Goal: Task Accomplishment & Management: Complete application form

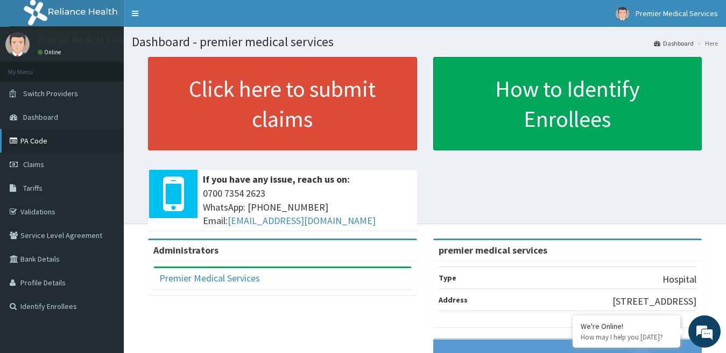
click at [33, 145] on link "PA Code" at bounding box center [62, 141] width 124 height 24
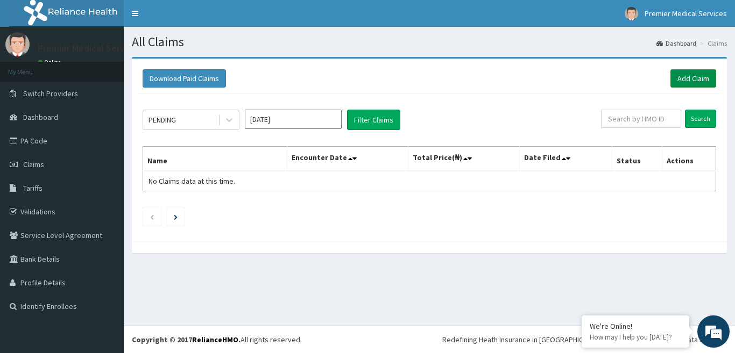
click at [684, 83] on link "Add Claim" at bounding box center [693, 78] width 46 height 18
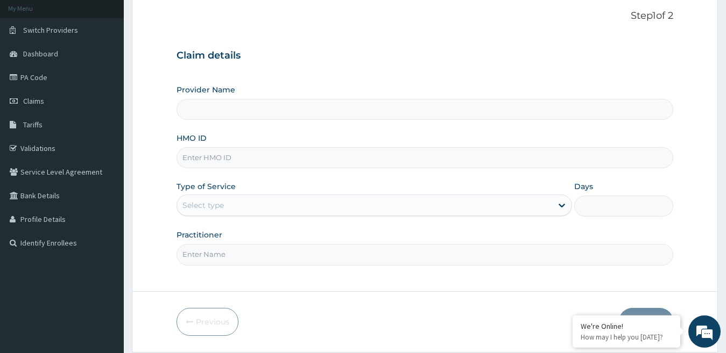
scroll to position [45, 0]
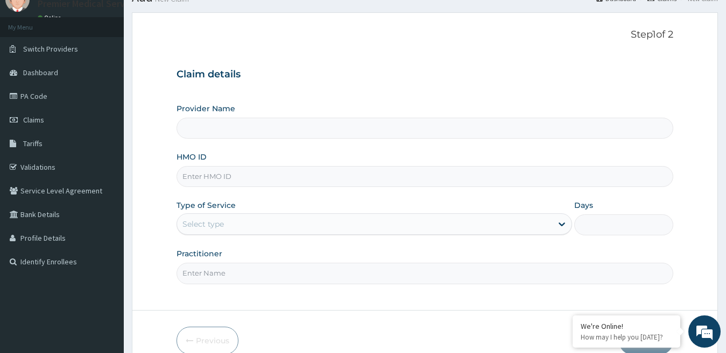
type input "premier medical services"
click at [218, 175] on input "HMO ID" at bounding box center [424, 176] width 497 height 21
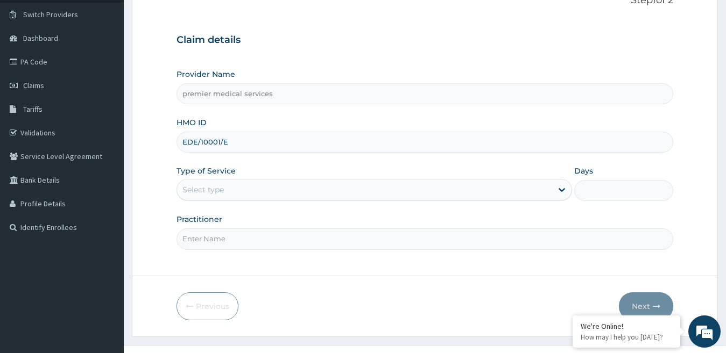
scroll to position [98, 0]
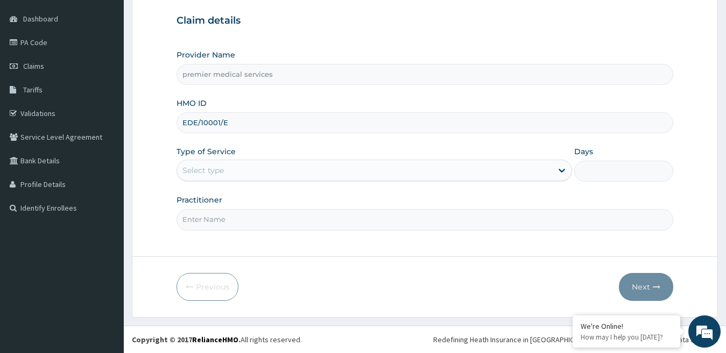
type input "EDE/10001/E"
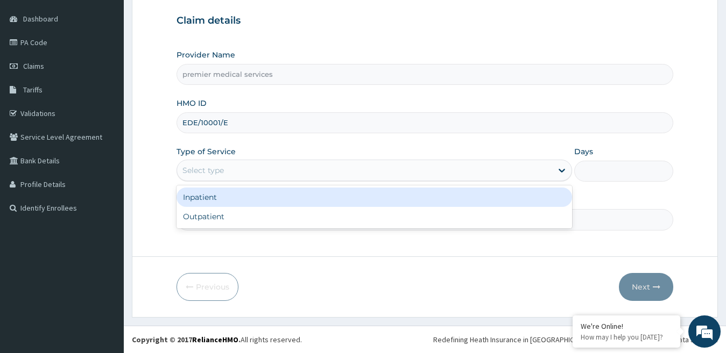
click at [259, 171] on div "Select type" at bounding box center [365, 170] width 376 height 17
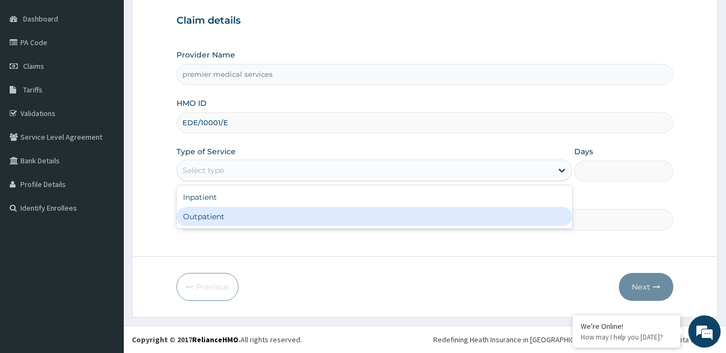
click at [220, 211] on div "Outpatient" at bounding box center [374, 216] width 396 height 19
type input "1"
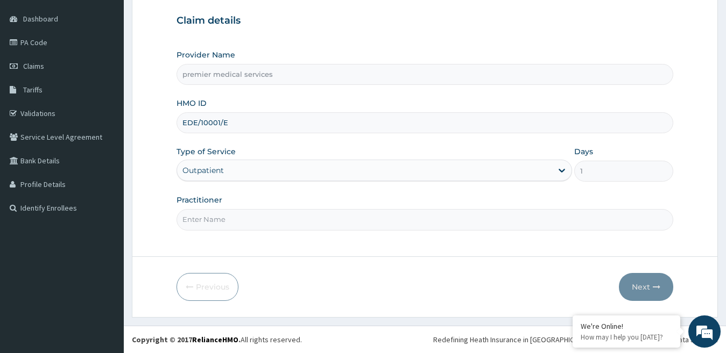
click at [206, 216] on input "Practitioner" at bounding box center [424, 219] width 497 height 21
type input "DR NSIKAK UDOKANG"
click at [639, 292] on button "Next" at bounding box center [646, 287] width 54 height 28
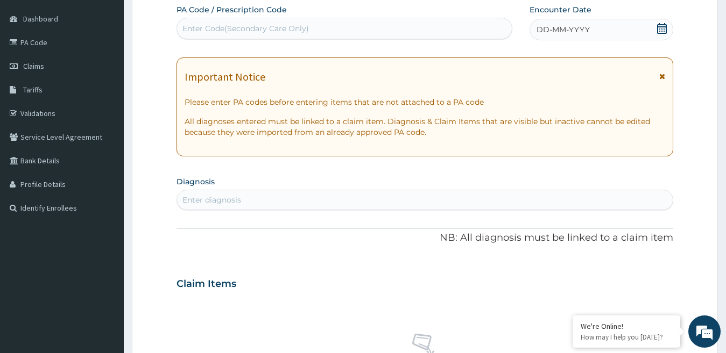
click at [290, 30] on div "Enter Code(Secondary Care Only)" at bounding box center [245, 28] width 126 height 11
click at [265, 30] on div "Enter Code(Secondary Care Only)" at bounding box center [245, 28] width 126 height 11
click at [658, 30] on icon at bounding box center [662, 28] width 10 height 11
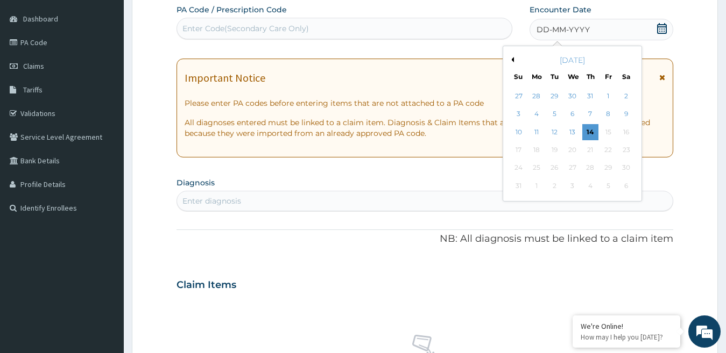
click at [513, 59] on button "Previous Month" at bounding box center [510, 59] width 5 height 5
click at [554, 97] on div "1" at bounding box center [554, 96] width 16 height 16
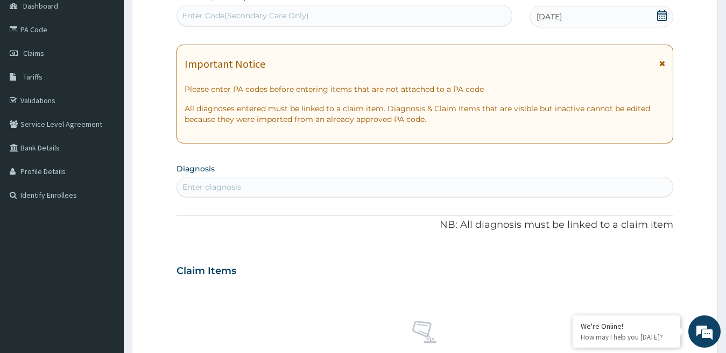
scroll to position [152, 0]
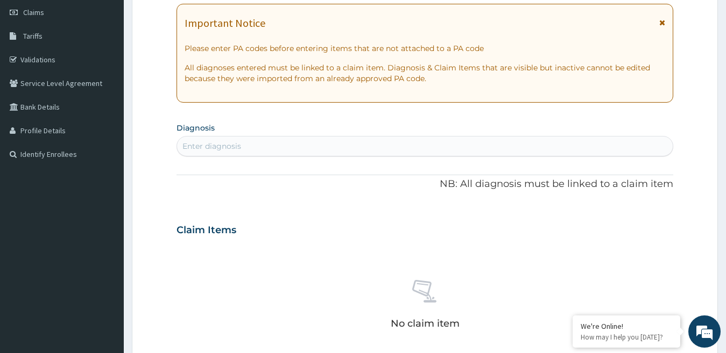
click at [287, 145] on div "Enter diagnosis" at bounding box center [425, 146] width 496 height 17
type input "MALARIA"
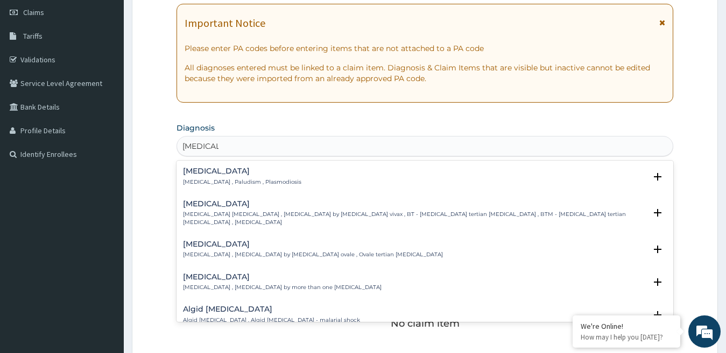
click at [254, 176] on div "Malaria Malaria , Paludism , Plasmodiosis" at bounding box center [242, 176] width 118 height 19
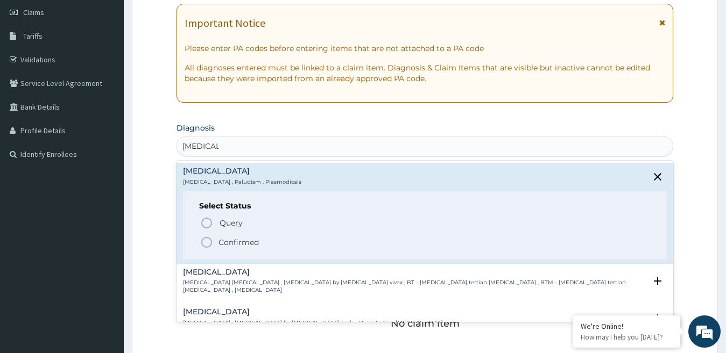
click at [206, 244] on icon "status option filled" at bounding box center [206, 242] width 13 height 13
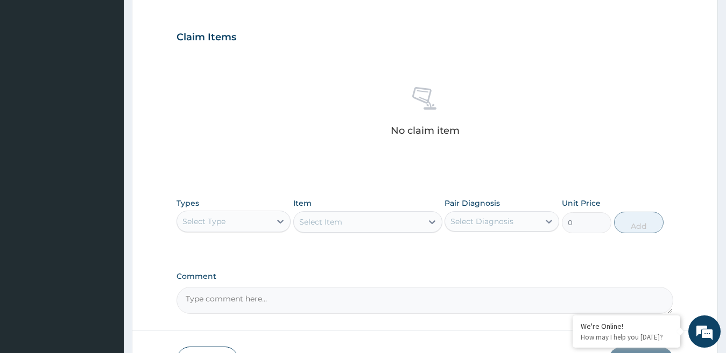
scroll to position [367, 0]
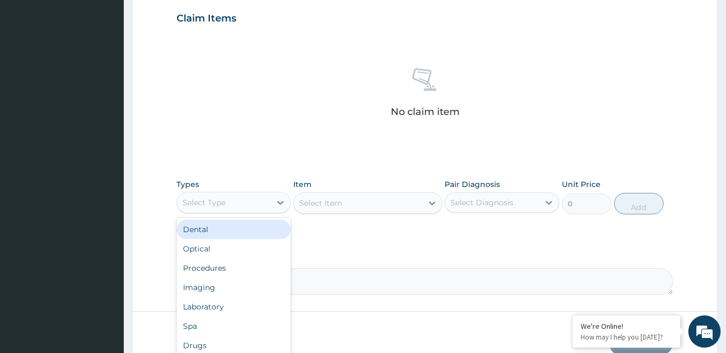
click at [255, 207] on div "Select Type" at bounding box center [224, 202] width 94 height 17
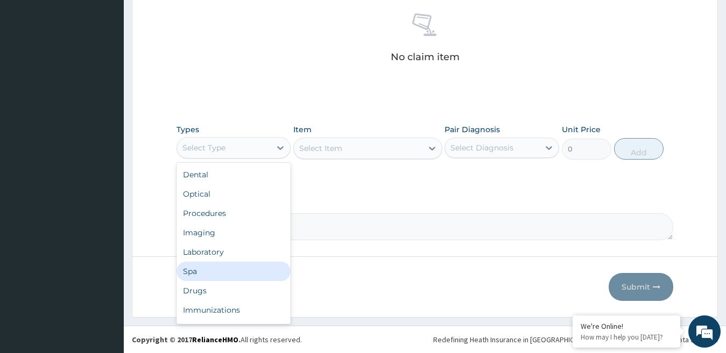
scroll to position [37, 0]
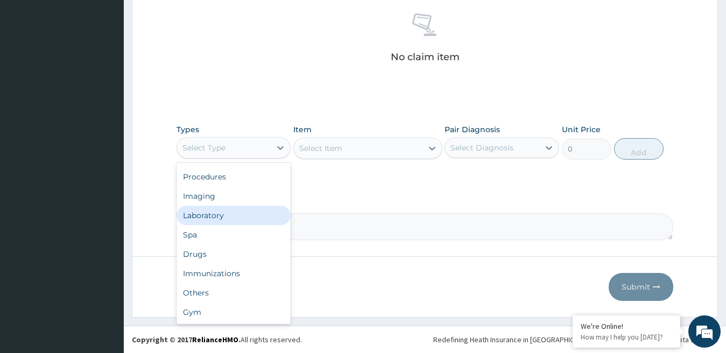
click at [232, 217] on div "Laboratory" at bounding box center [233, 215] width 115 height 19
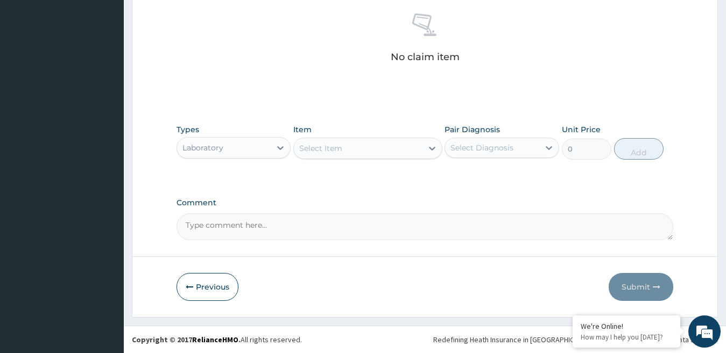
click at [361, 151] on div "Select Item" at bounding box center [358, 148] width 129 height 17
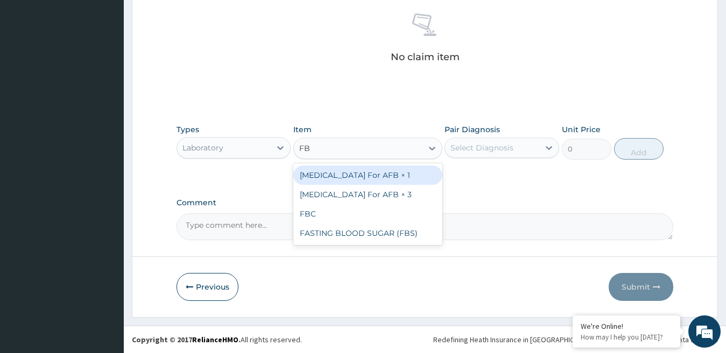
type input "FBC"
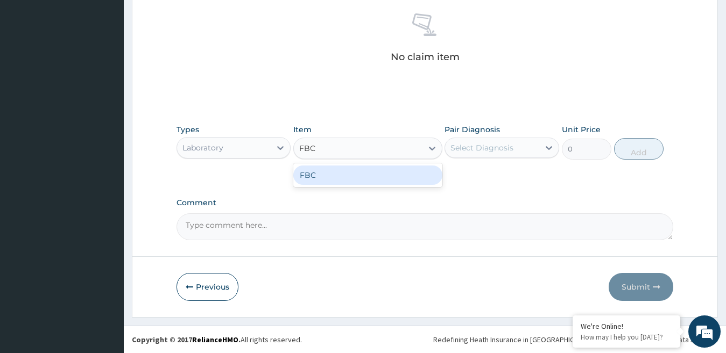
click at [345, 176] on div "FBC" at bounding box center [367, 175] width 149 height 19
type input "1600"
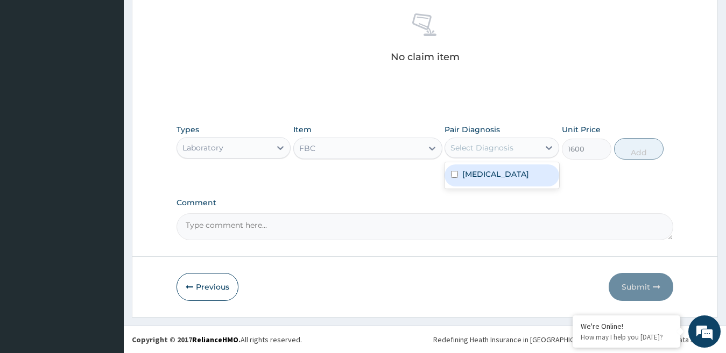
click at [493, 150] on div "Select Diagnosis" at bounding box center [481, 148] width 63 height 11
click at [463, 172] on label "Malaria" at bounding box center [495, 174] width 67 height 11
checkbox input "true"
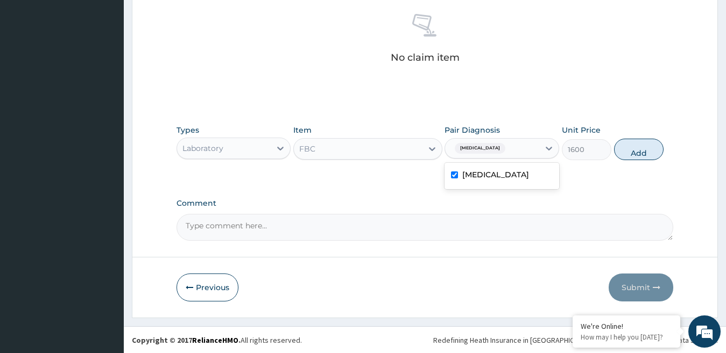
scroll to position [422, 0]
click at [638, 154] on button "Add" at bounding box center [638, 149] width 49 height 22
type input "0"
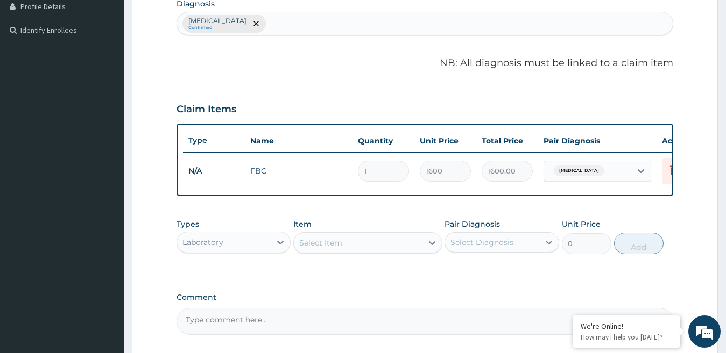
scroll to position [219, 0]
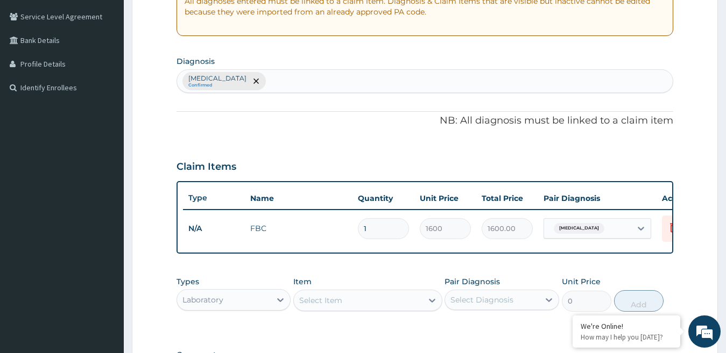
click at [249, 77] on div "Malaria Confirmed" at bounding box center [425, 81] width 496 height 23
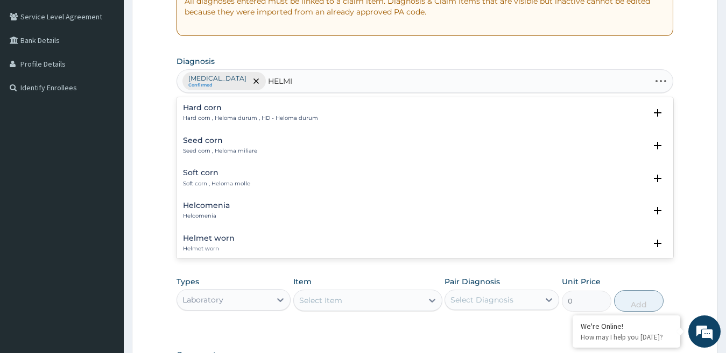
type input "HELMIN"
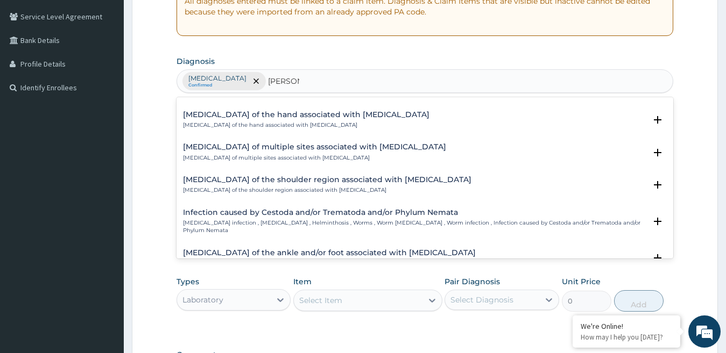
scroll to position [0, 0]
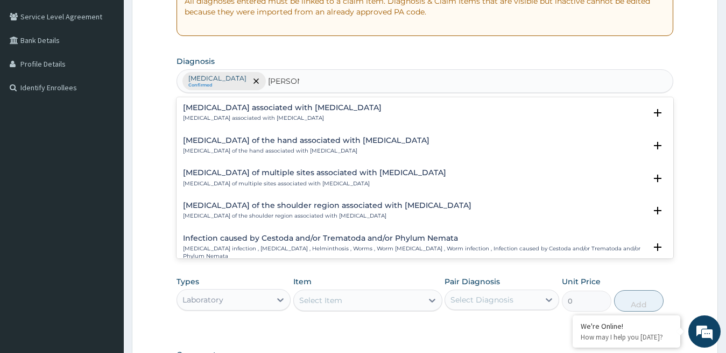
click at [299, 117] on p "Arthropathy associated with helminthiasis" at bounding box center [282, 119] width 199 height 8
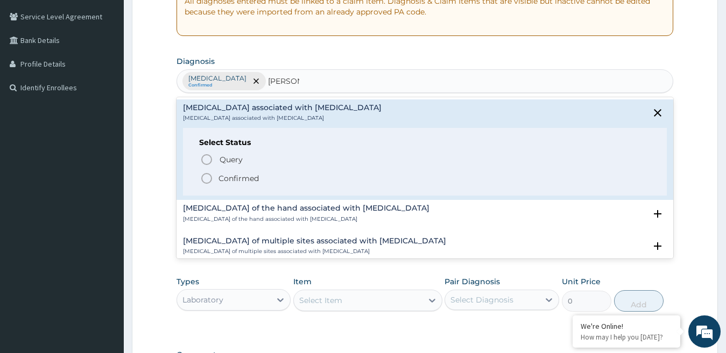
click at [225, 176] on p "Confirmed" at bounding box center [238, 178] width 40 height 11
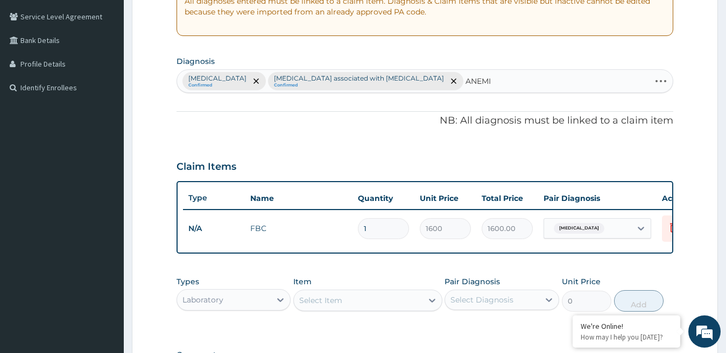
type input "ANEMIA"
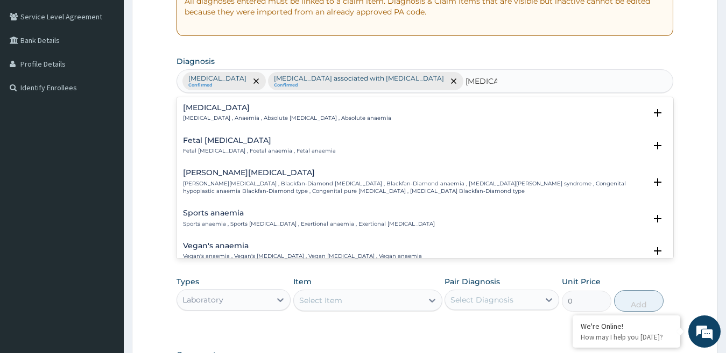
click at [261, 117] on p "Anemia , Anaemia , Absolute anemia , Absolute anaemia" at bounding box center [287, 119] width 208 height 8
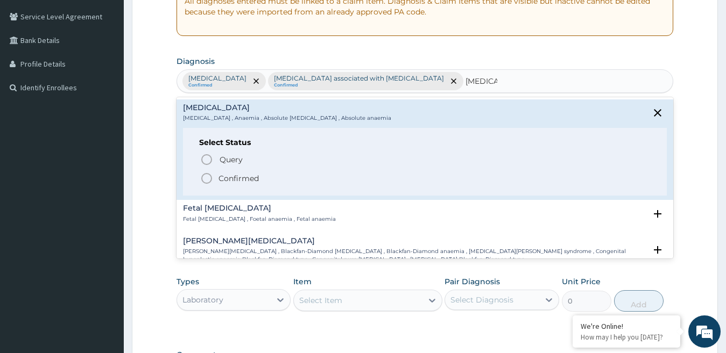
click at [215, 178] on span "Confirmed" at bounding box center [425, 178] width 451 height 13
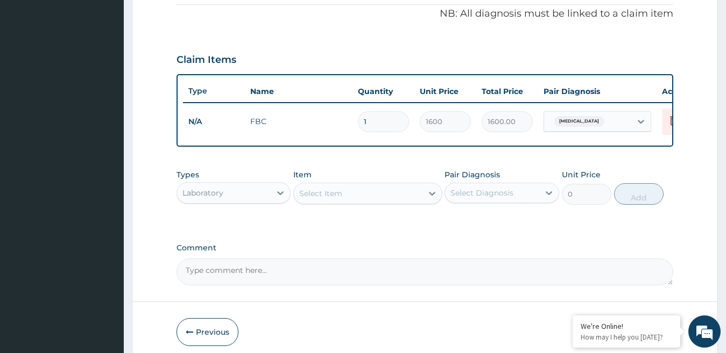
scroll to position [273, 0]
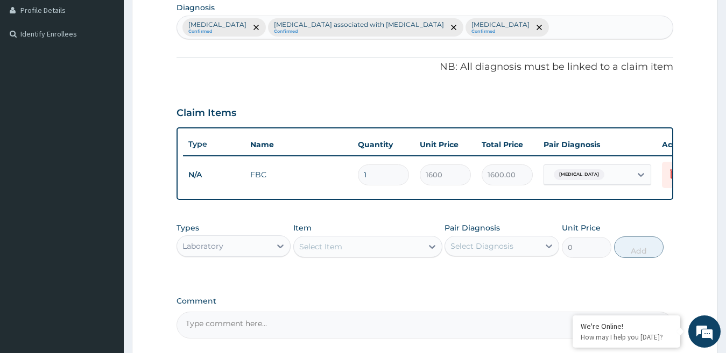
click at [335, 252] on div "Select Item" at bounding box center [320, 247] width 43 height 11
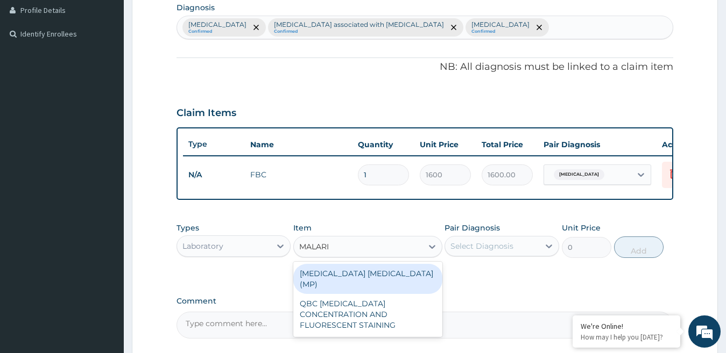
type input "MALARIA"
click at [348, 280] on div "MALARIA PARASITE (MP)" at bounding box center [367, 279] width 149 height 30
type input "560"
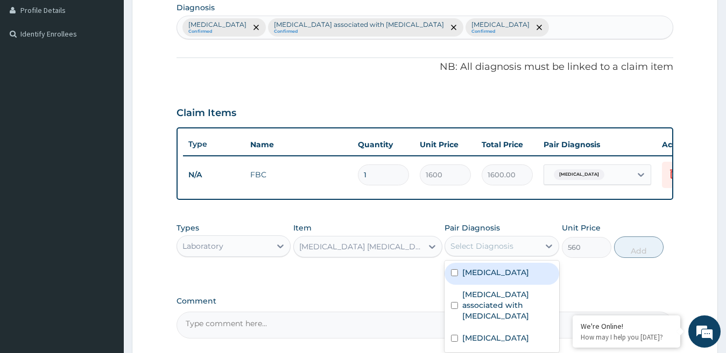
click at [502, 252] on div "Select Diagnosis" at bounding box center [481, 246] width 63 height 11
click at [475, 278] on label "Malaria" at bounding box center [495, 272] width 67 height 11
checkbox input "true"
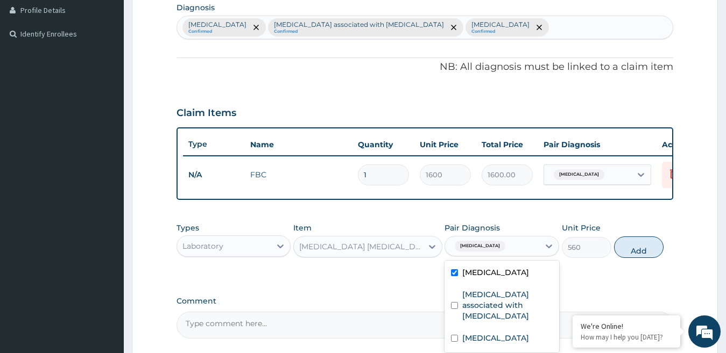
click at [635, 258] on button "Add" at bounding box center [638, 248] width 49 height 22
type input "0"
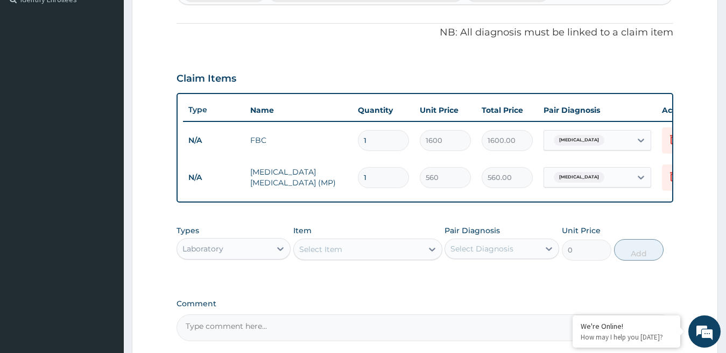
scroll to position [327, 0]
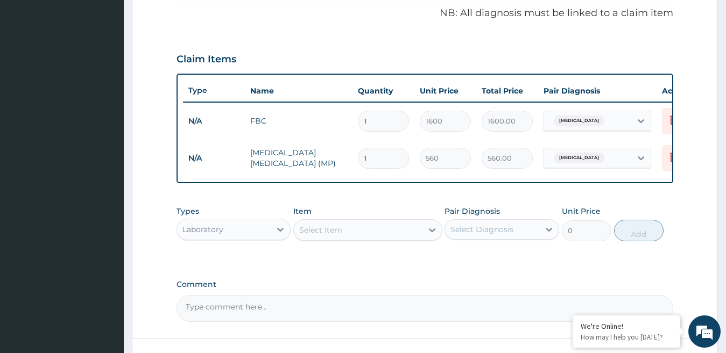
click at [270, 238] on div "Laboratory" at bounding box center [224, 229] width 94 height 17
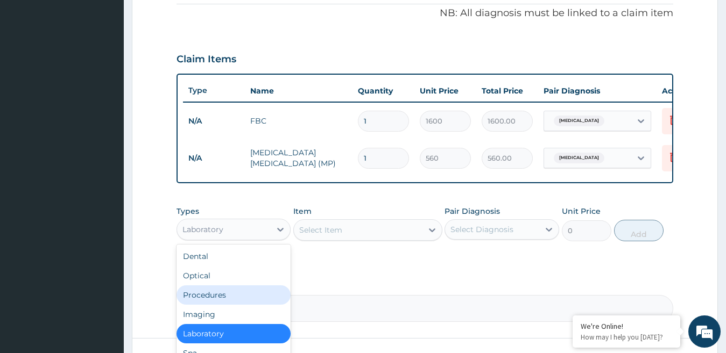
scroll to position [37, 0]
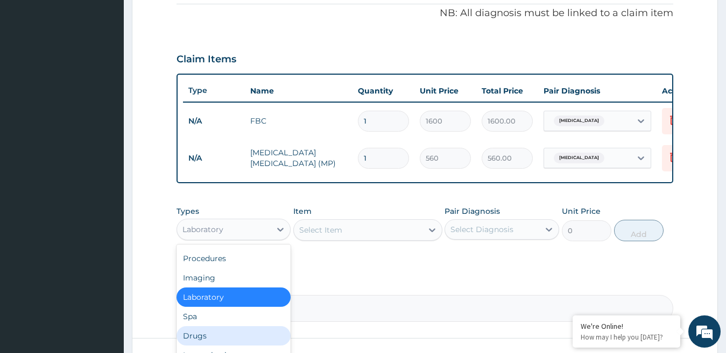
click at [197, 346] on div "Drugs" at bounding box center [233, 336] width 115 height 19
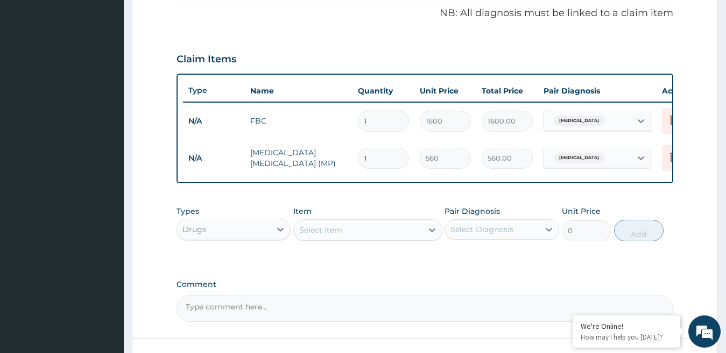
click at [356, 239] on div "Select Item" at bounding box center [358, 230] width 129 height 17
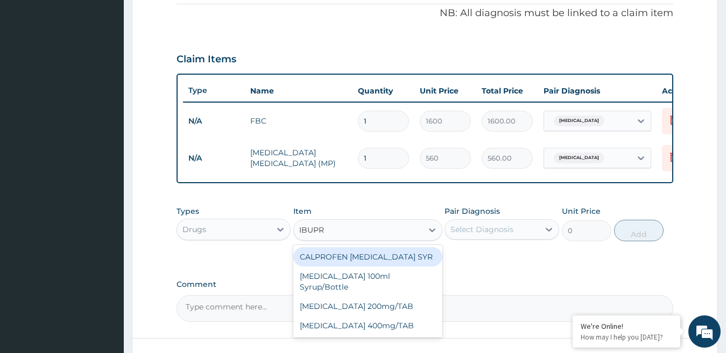
type input "IBUPRO"
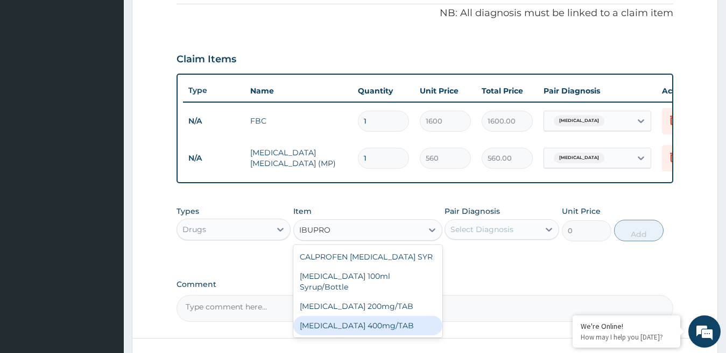
click at [391, 320] on div "IBUPROFEN 400mg/TAB" at bounding box center [367, 325] width 149 height 19
type input "80"
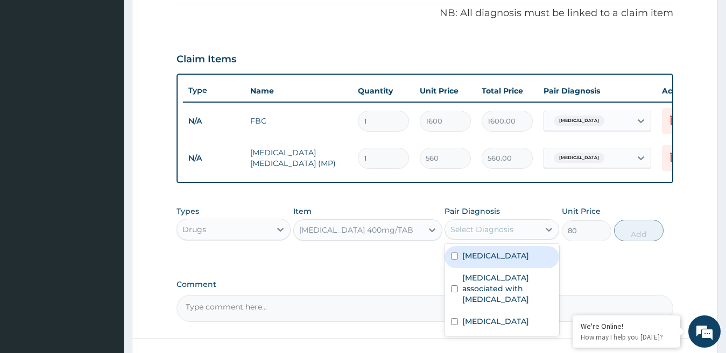
click at [522, 235] on div "Select Diagnosis" at bounding box center [492, 229] width 94 height 17
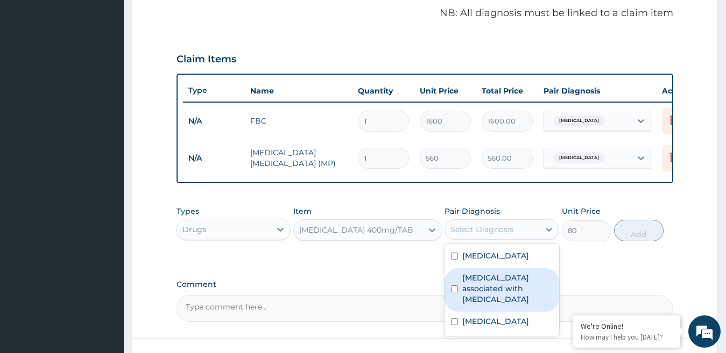
click at [476, 295] on label "Arthropathy associated with helminthiasis" at bounding box center [507, 289] width 90 height 32
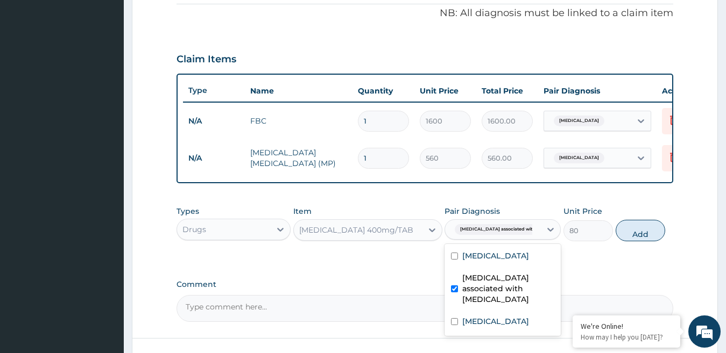
click at [470, 305] on label "Arthropathy associated with helminthiasis" at bounding box center [508, 289] width 92 height 32
checkbox input "false"
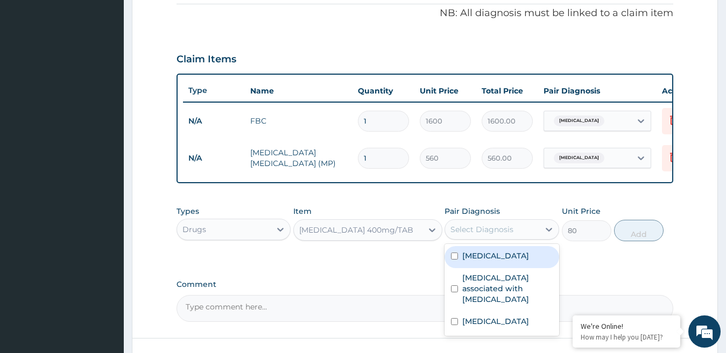
click at [465, 261] on label "Malaria" at bounding box center [495, 256] width 67 height 11
checkbox input "true"
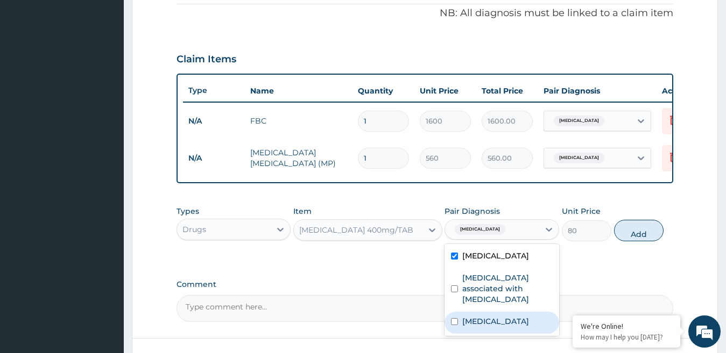
drag, startPoint x: 469, startPoint y: 336, endPoint x: 503, endPoint y: 321, distance: 37.3
click at [470, 334] on div "Anemia" at bounding box center [501, 323] width 115 height 22
checkbox input "true"
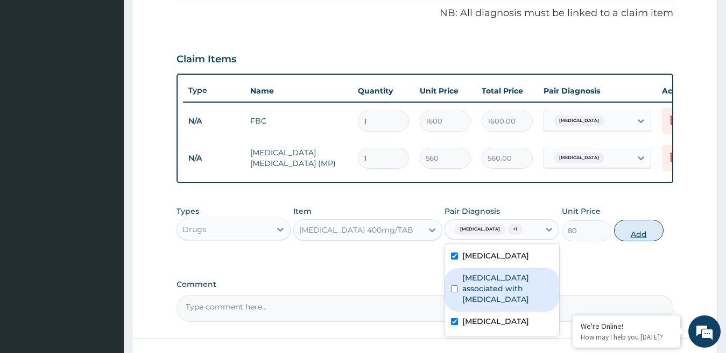
click at [646, 242] on button "Add" at bounding box center [638, 231] width 49 height 22
type input "0"
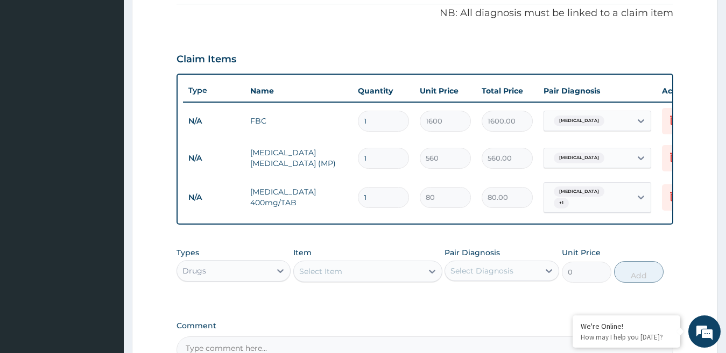
click at [392, 194] on input "1" at bounding box center [383, 197] width 51 height 21
type input "10"
type input "800.00"
type input "10"
click at [335, 275] on div "Select Item" at bounding box center [320, 271] width 43 height 11
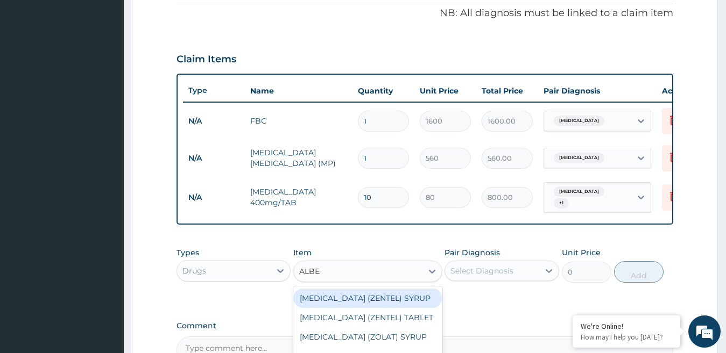
type input "ALBEN"
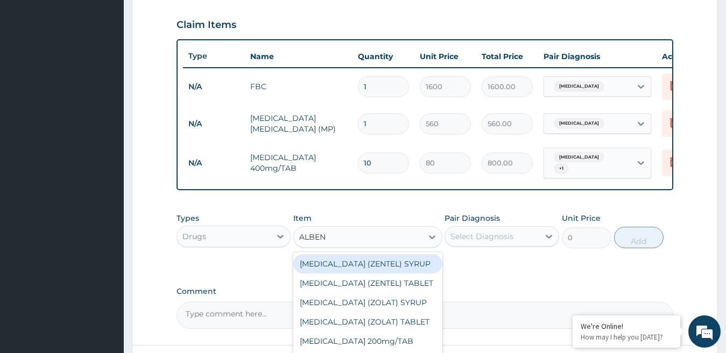
scroll to position [380, 0]
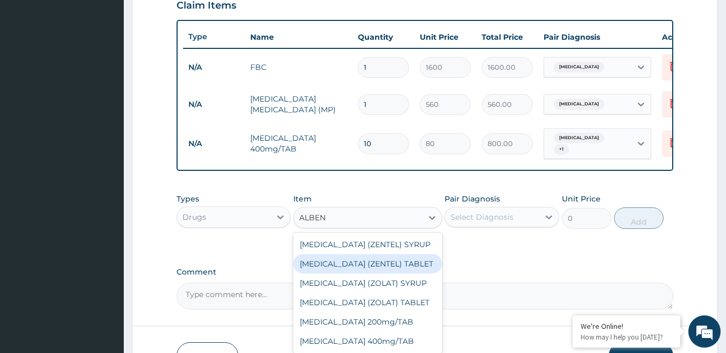
click at [394, 273] on div "ALBENDAZOLE (ZENTEL) TABLET" at bounding box center [367, 263] width 149 height 19
type input "200"
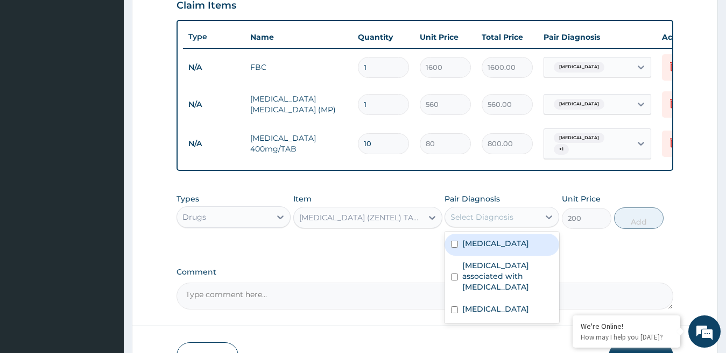
click at [505, 222] on div "Select Diagnosis" at bounding box center [481, 217] width 63 height 11
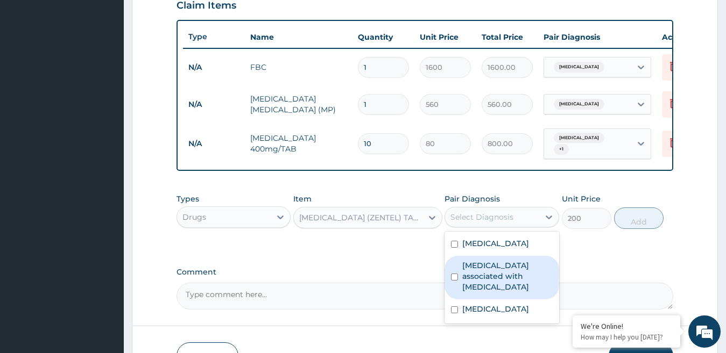
click at [469, 281] on label "Arthropathy associated with helminthiasis" at bounding box center [507, 276] width 90 height 32
checkbox input "true"
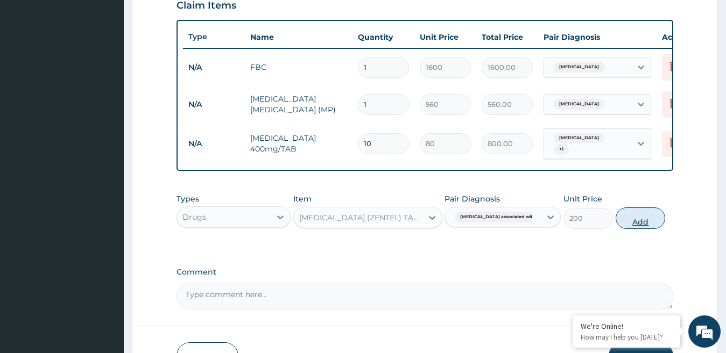
click at [640, 220] on button "Add" at bounding box center [639, 219] width 49 height 22
type input "0"
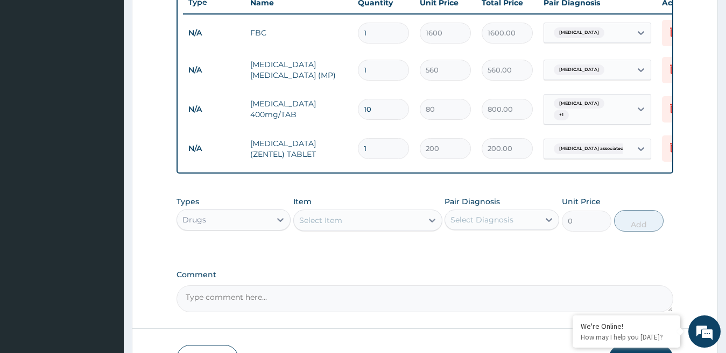
scroll to position [434, 0]
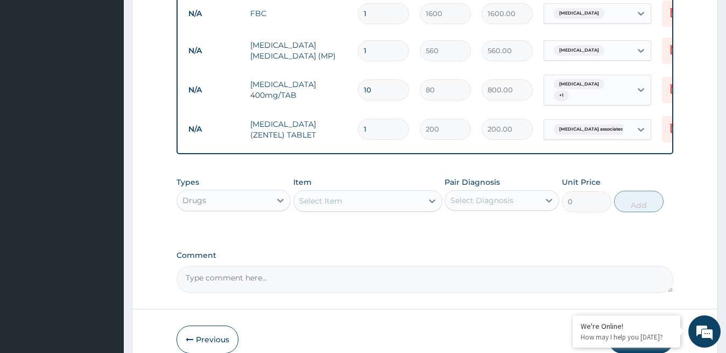
click at [348, 206] on div "Select Item" at bounding box center [358, 201] width 129 height 17
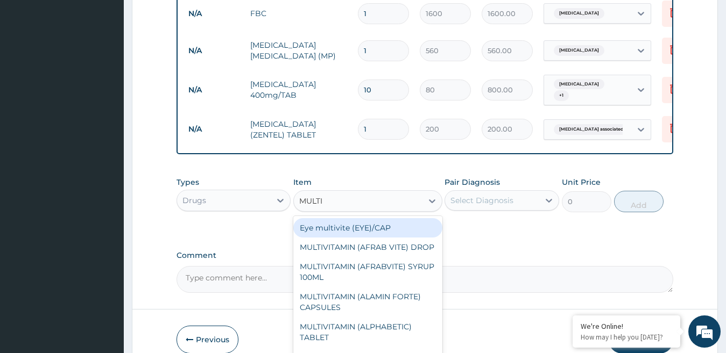
type input "MULTIV"
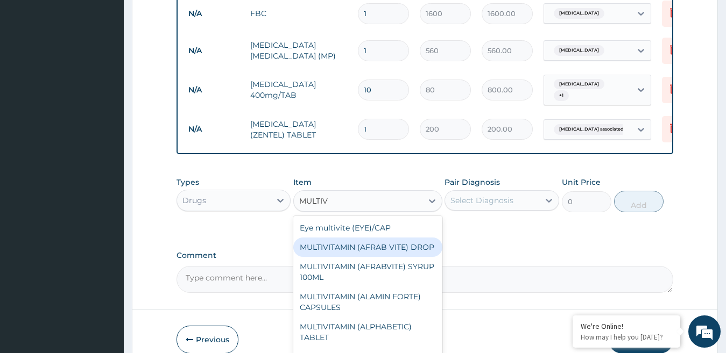
scroll to position [54, 0]
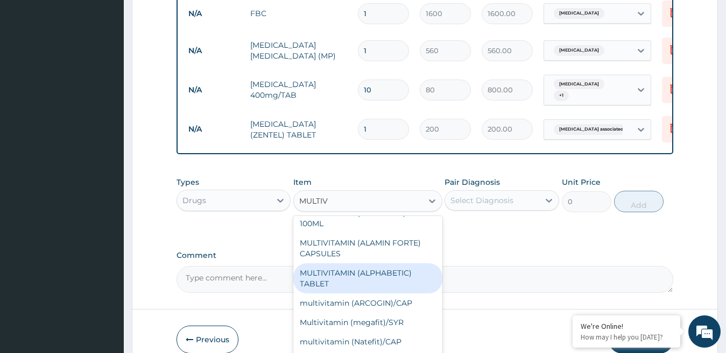
drag, startPoint x: 388, startPoint y: 290, endPoint x: 408, endPoint y: 282, distance: 22.0
click at [389, 291] on div "MULTIVITAMIN (ALPHABETIC) TABLET" at bounding box center [367, 279] width 149 height 30
type input "100"
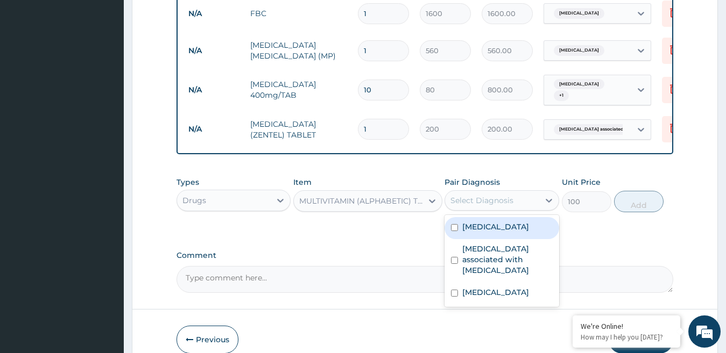
click at [506, 206] on div "Select Diagnosis" at bounding box center [481, 200] width 63 height 11
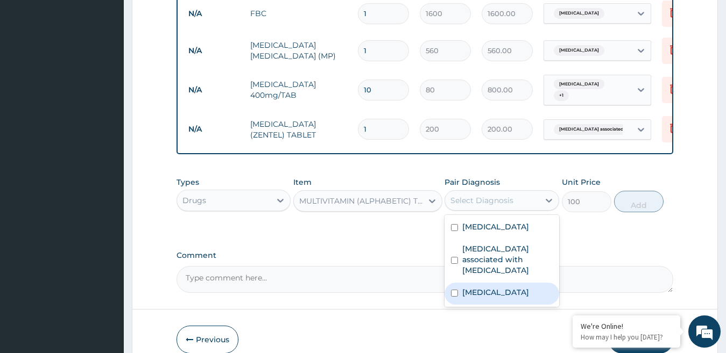
click at [461, 294] on div "Anemia" at bounding box center [501, 294] width 115 height 22
checkbox input "true"
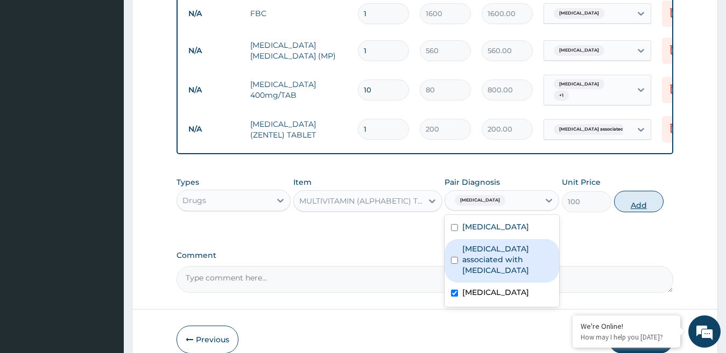
click at [629, 206] on button "Add" at bounding box center [638, 202] width 49 height 22
type input "0"
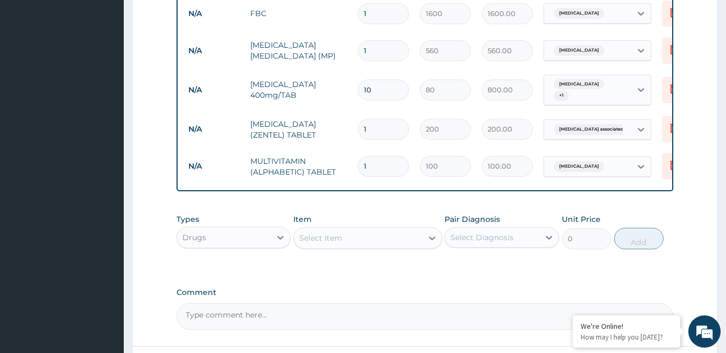
type input "0.00"
type input "2"
type input "200.00"
type input "21"
type input "2100.00"
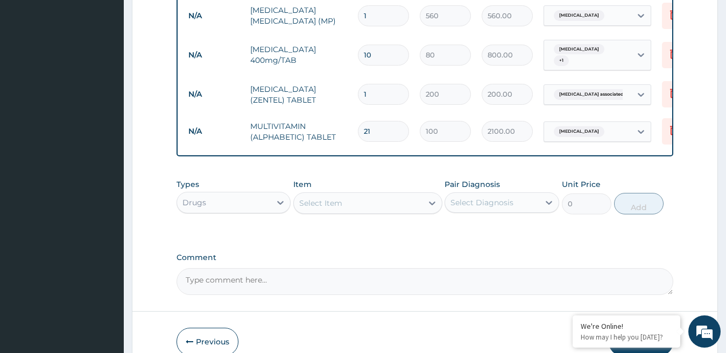
scroll to position [488, 0]
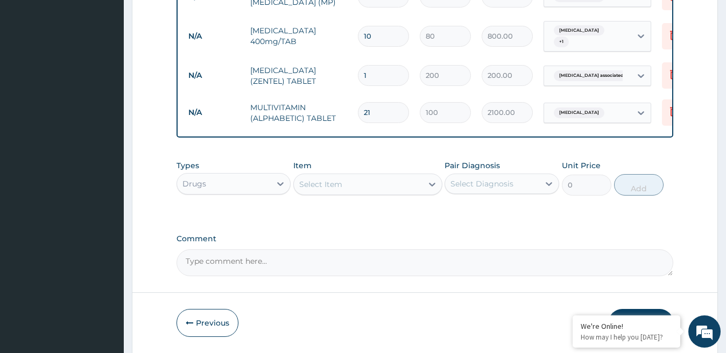
type input "21"
click at [249, 191] on div "Drugs" at bounding box center [224, 183] width 94 height 17
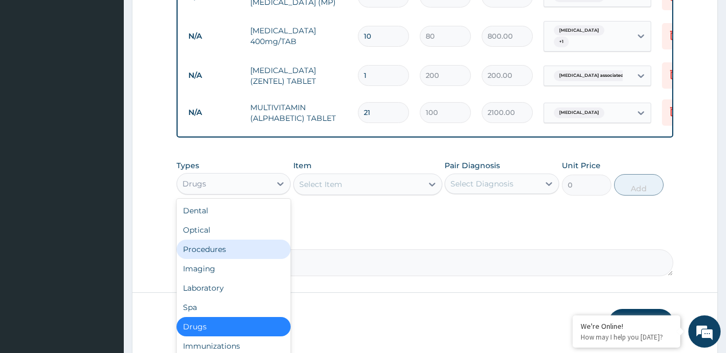
click at [215, 247] on div "Procedures" at bounding box center [233, 249] width 115 height 19
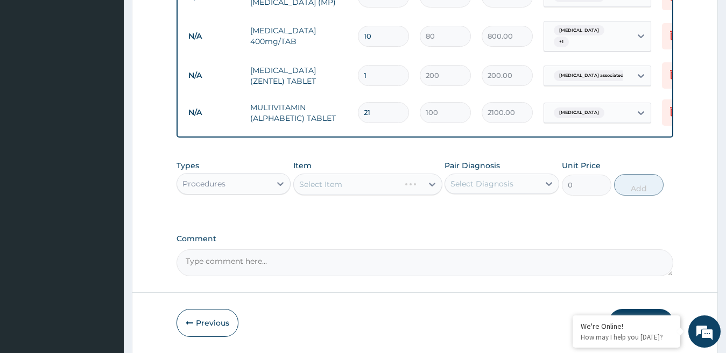
click at [360, 192] on div "Select Item" at bounding box center [367, 185] width 149 height 22
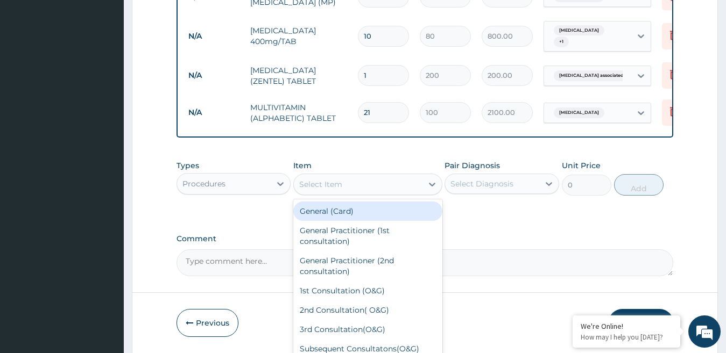
click at [365, 192] on div "Select Item" at bounding box center [358, 184] width 129 height 17
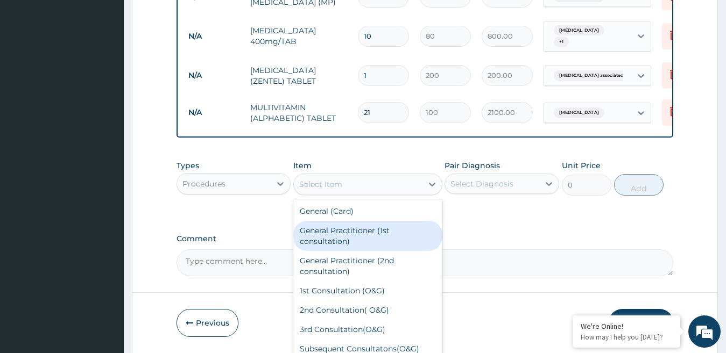
drag, startPoint x: 347, startPoint y: 244, endPoint x: 354, endPoint y: 241, distance: 7.5
click at [348, 243] on div "General Practitioner (1st consultation)" at bounding box center [367, 236] width 149 height 30
type input "1500"
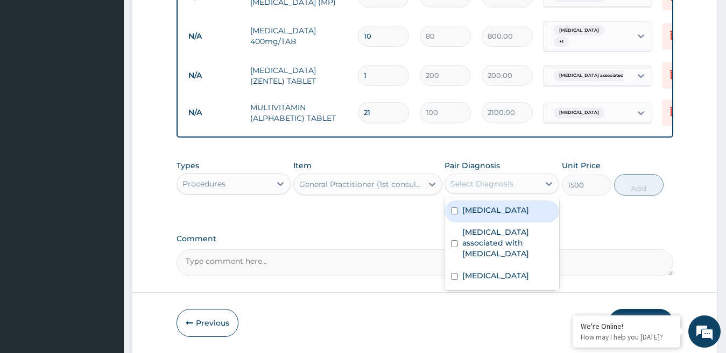
click at [529, 187] on div "Select Diagnosis" at bounding box center [492, 183] width 94 height 17
click at [478, 221] on div "Malaria" at bounding box center [501, 212] width 115 height 22
checkbox input "true"
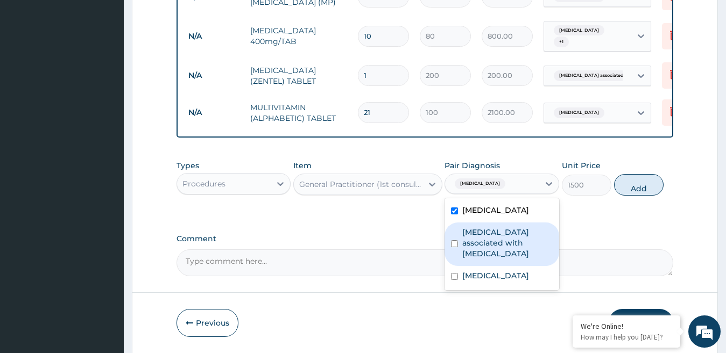
drag, startPoint x: 473, startPoint y: 245, endPoint x: 473, endPoint y: 260, distance: 15.6
click at [473, 246] on label "Arthropathy associated with helminthiasis" at bounding box center [507, 243] width 90 height 32
checkbox input "true"
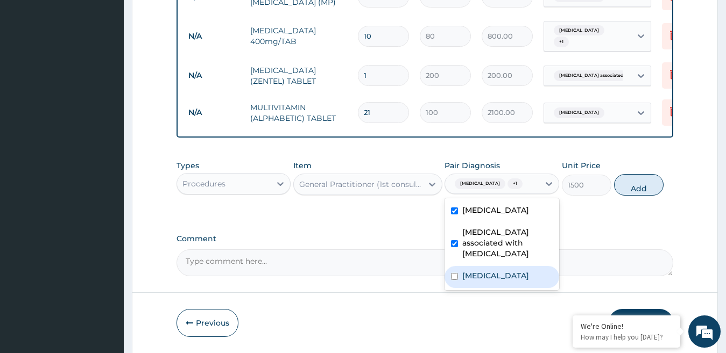
click at [471, 287] on div "Anemia" at bounding box center [501, 277] width 115 height 22
checkbox input "true"
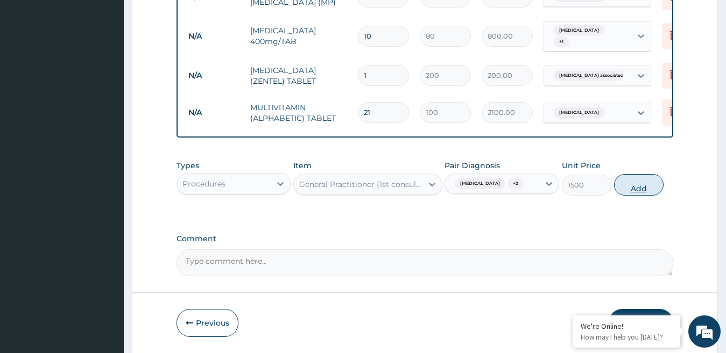
click at [632, 193] on button "Add" at bounding box center [638, 185] width 49 height 22
type input "0"
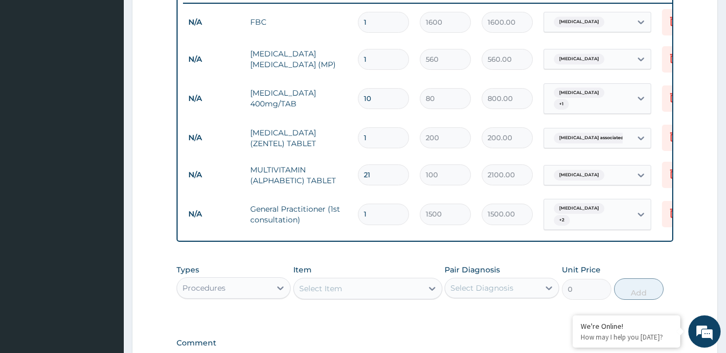
scroll to position [542, 0]
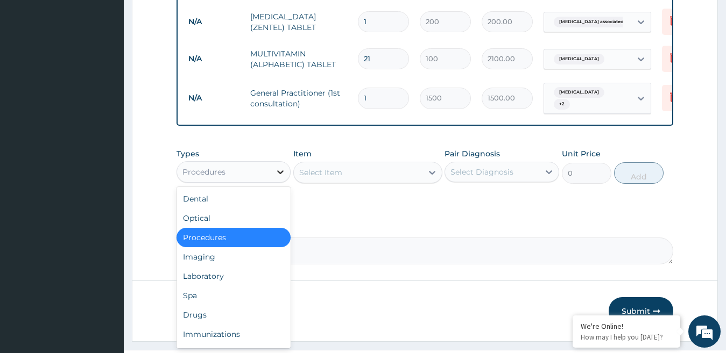
click at [275, 170] on icon at bounding box center [280, 172] width 11 height 11
click at [208, 314] on div "Drugs" at bounding box center [233, 315] width 115 height 19
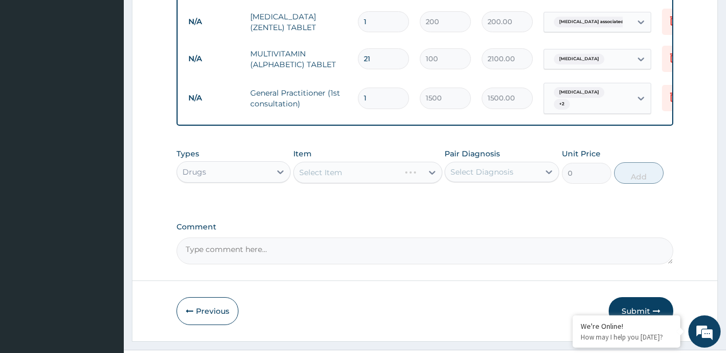
click at [357, 169] on div "Select Item" at bounding box center [367, 173] width 149 height 22
click at [357, 170] on div "Select Item" at bounding box center [358, 172] width 129 height 17
click at [331, 173] on div "Select Item" at bounding box center [320, 172] width 43 height 11
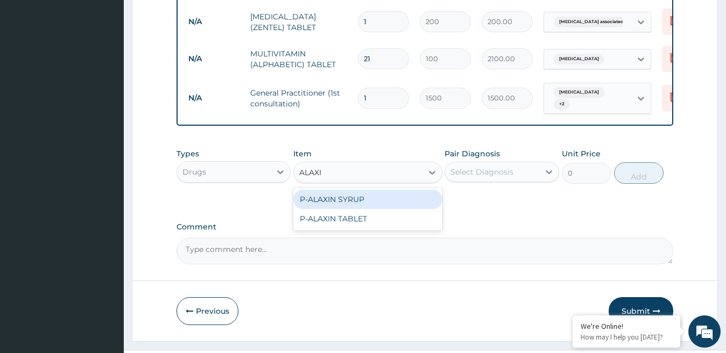
type input "ALAXIN"
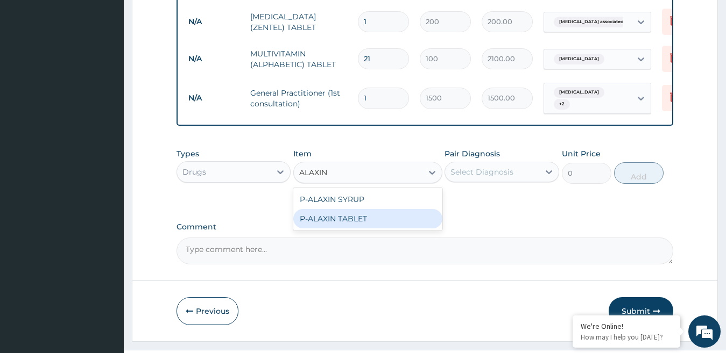
click at [348, 215] on div "P-ALAXIN TABLET" at bounding box center [367, 218] width 149 height 19
type input "80"
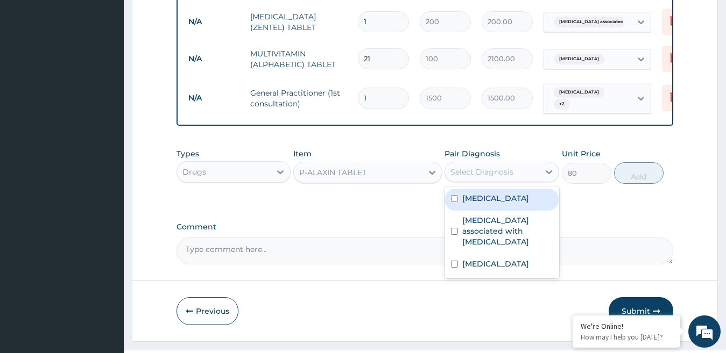
click at [513, 172] on div "Select Diagnosis" at bounding box center [492, 172] width 94 height 17
click at [476, 203] on label "Malaria" at bounding box center [495, 198] width 67 height 11
checkbox input "true"
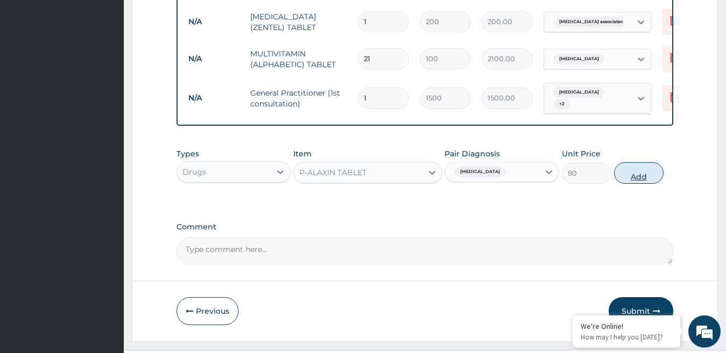
click at [640, 176] on button "Add" at bounding box center [638, 173] width 49 height 22
type input "0"
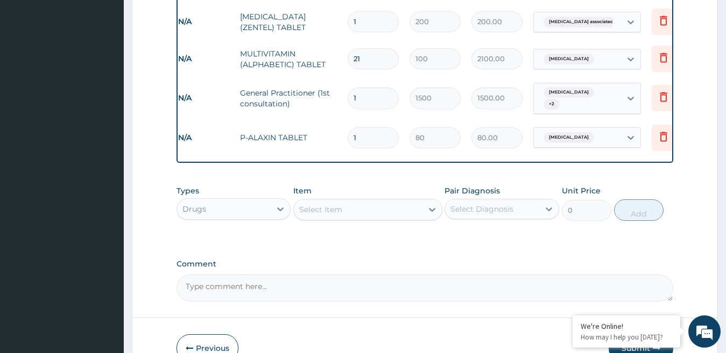
scroll to position [0, 17]
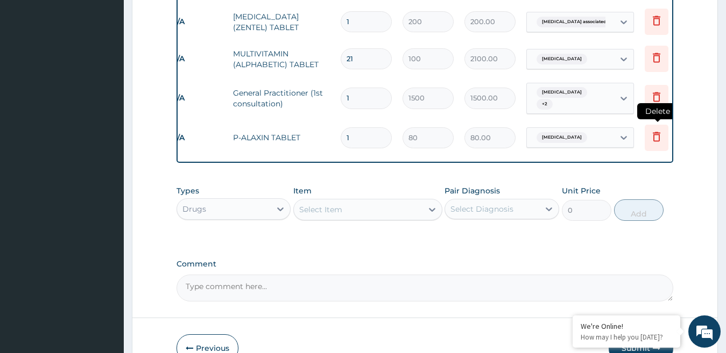
click at [656, 132] on icon at bounding box center [657, 137] width 8 height 10
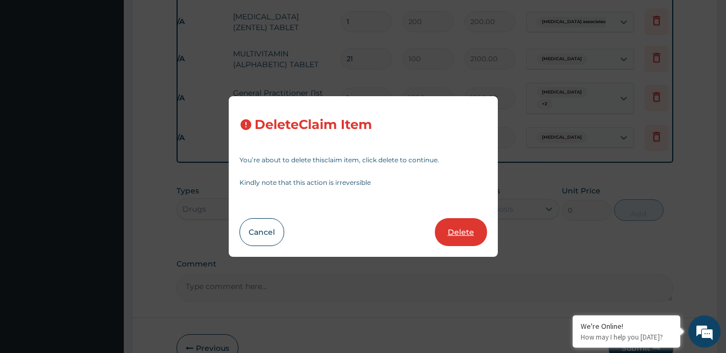
click at [457, 231] on button "Delete" at bounding box center [461, 232] width 52 height 28
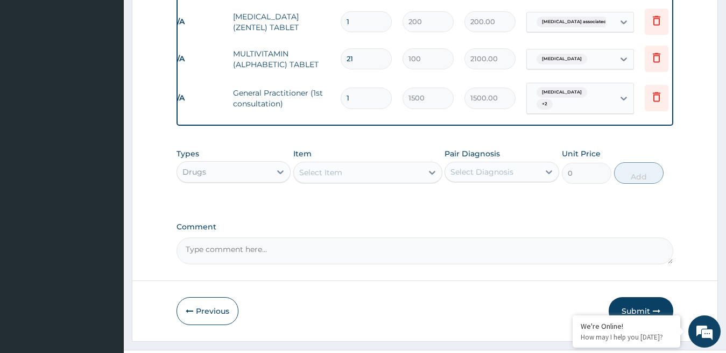
click at [348, 171] on div "Select Item" at bounding box center [358, 172] width 129 height 17
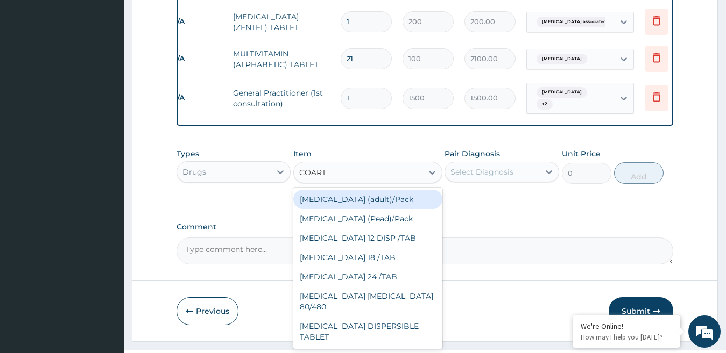
type input "COARTE"
click at [365, 202] on div "Coartem (adult)/Pack" at bounding box center [367, 199] width 149 height 19
type input "360"
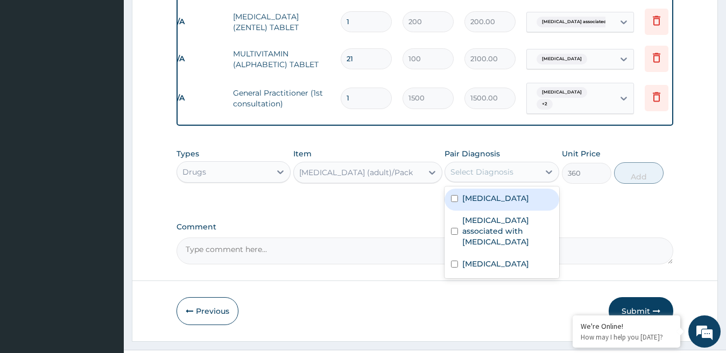
click at [494, 178] on div "Select Diagnosis" at bounding box center [492, 172] width 94 height 17
click at [480, 199] on label "Malaria" at bounding box center [495, 198] width 67 height 11
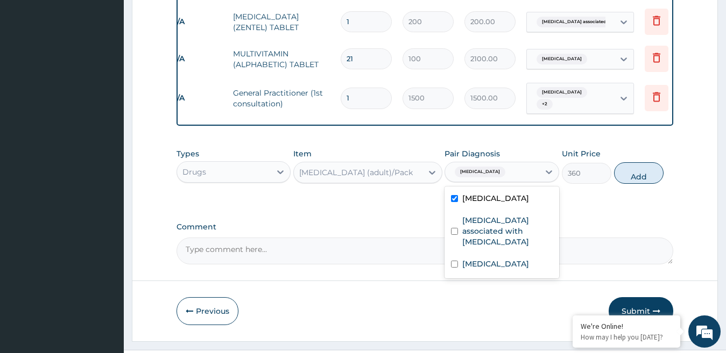
checkbox input "true"
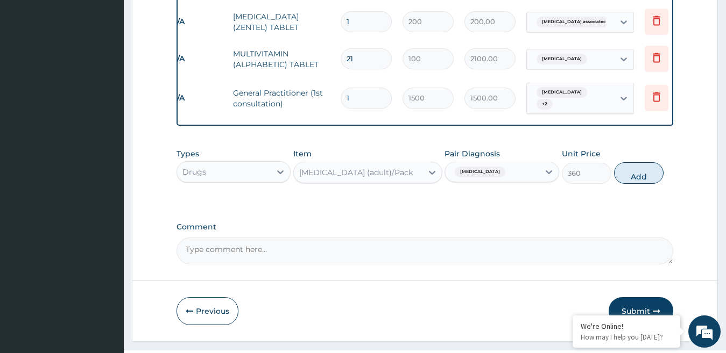
drag, startPoint x: 634, startPoint y: 172, endPoint x: 613, endPoint y: 170, distance: 21.1
click at [634, 173] on button "Add" at bounding box center [638, 173] width 49 height 22
type input "0"
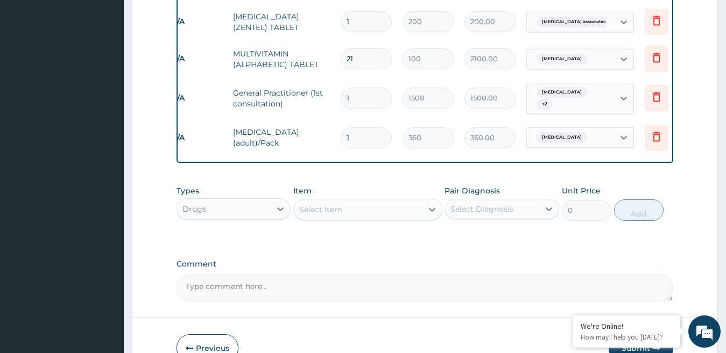
type input "0.00"
type input "9"
type input "3240.00"
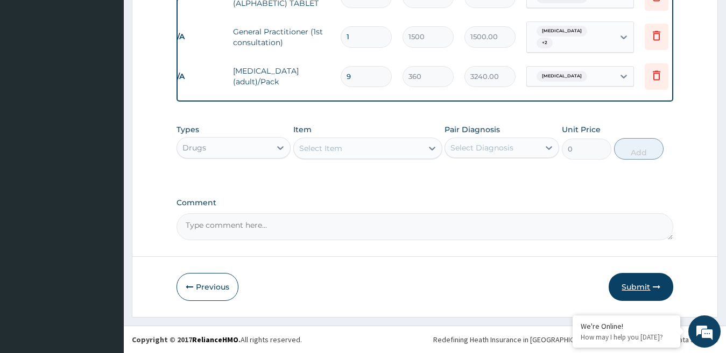
type input "9"
click at [635, 284] on button "Submit" at bounding box center [640, 287] width 65 height 28
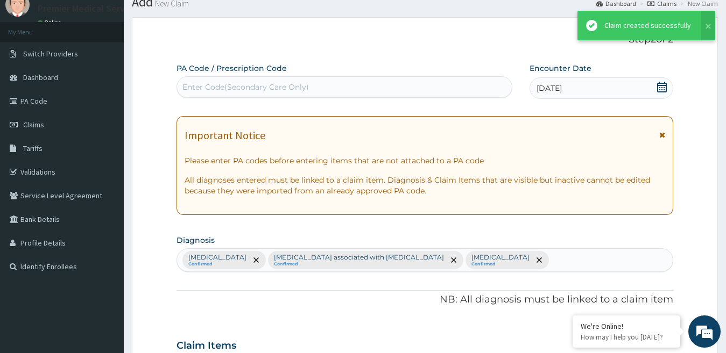
scroll to position [603, 0]
